Goal: Transaction & Acquisition: Book appointment/travel/reservation

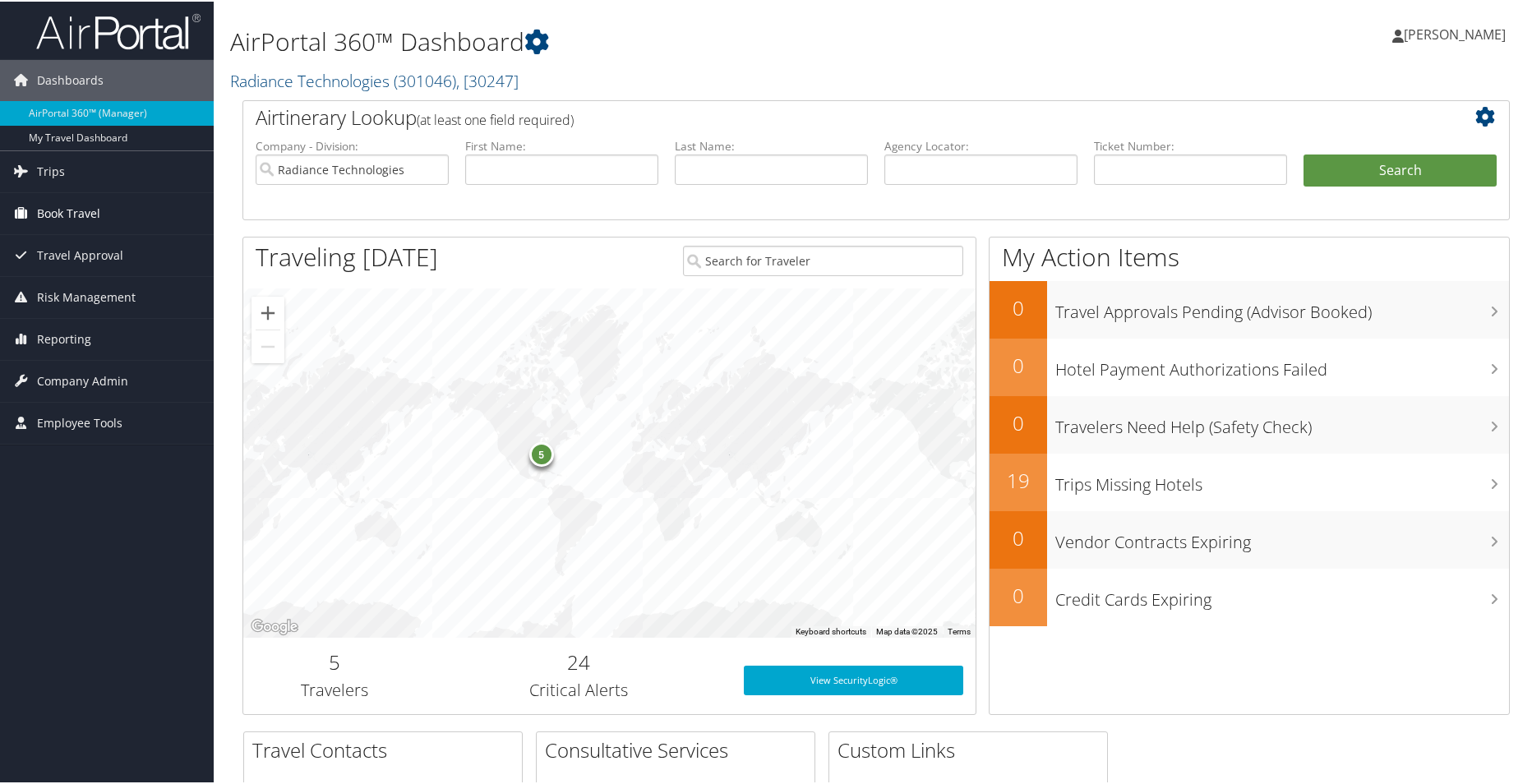
click at [64, 214] on span "Book Travel" at bounding box center [69, 212] width 63 height 41
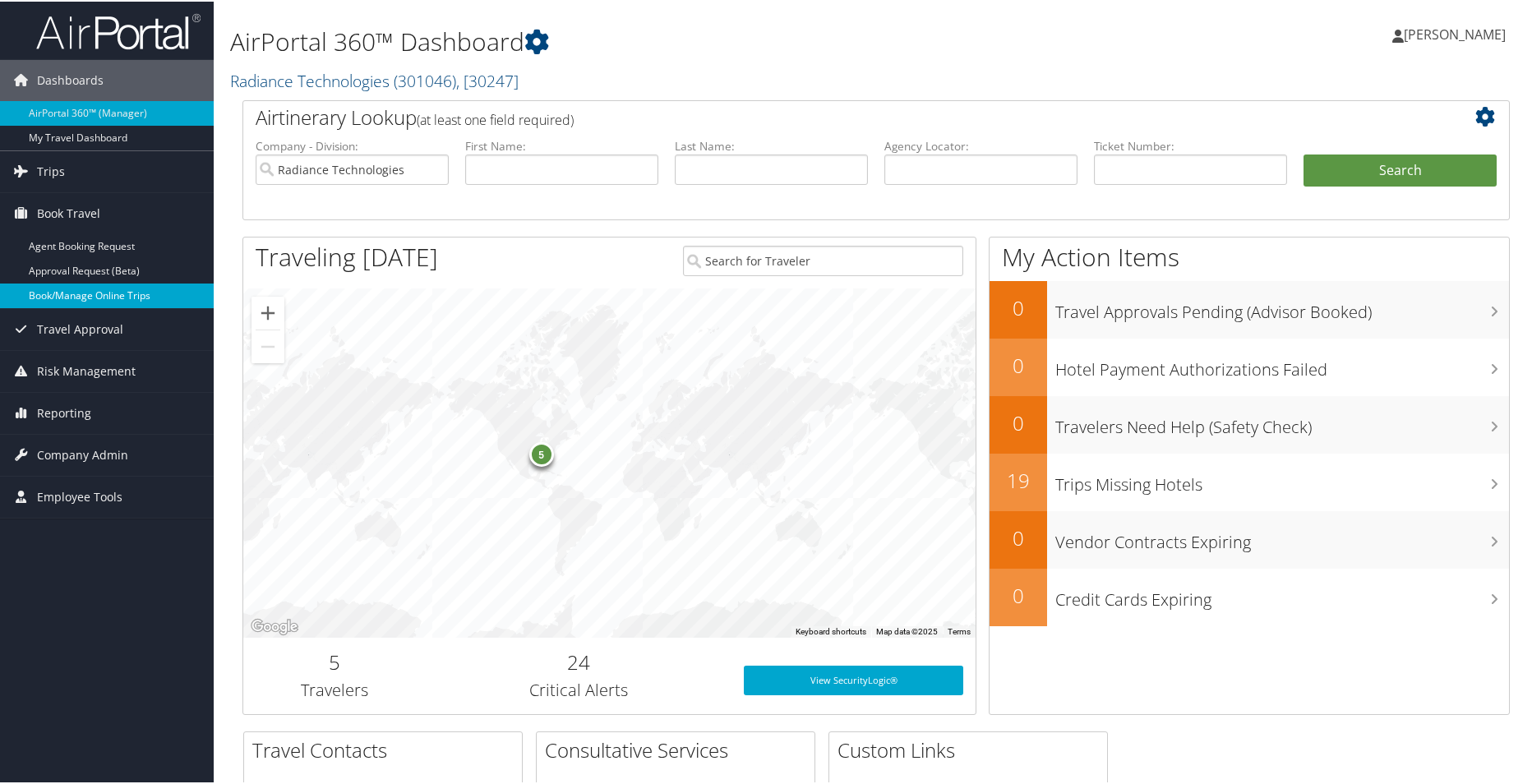
click at [110, 296] on link "Book/Manage Online Trips" at bounding box center [107, 295] width 214 height 25
